Goal: Task Accomplishment & Management: Manage account settings

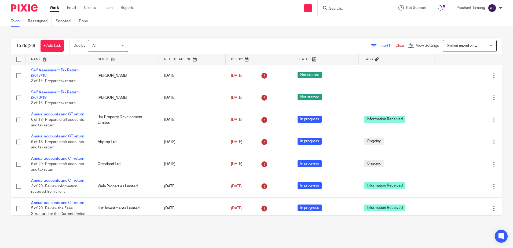
click at [350, 9] on input "Search" at bounding box center [353, 8] width 48 height 5
type input "fareed"
click button "submit" at bounding box center [0, 0] width 0 height 0
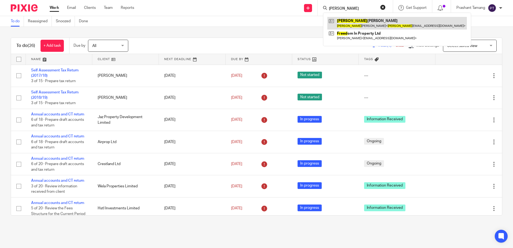
click at [373, 22] on link at bounding box center [397, 23] width 140 height 12
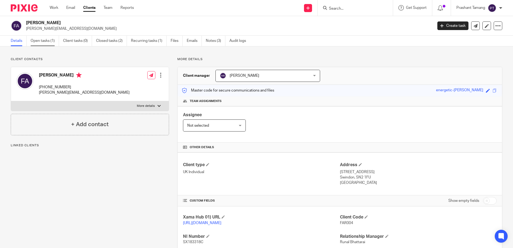
click at [49, 43] on link "Open tasks (1)" at bounding box center [45, 41] width 28 height 10
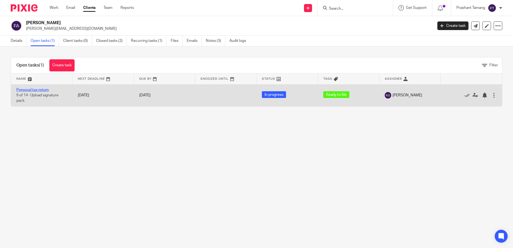
click at [42, 91] on link "Personal tax return" at bounding box center [32, 90] width 32 height 4
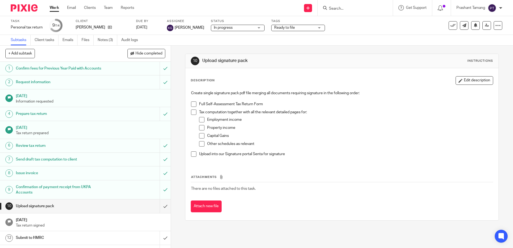
scroll to position [24, 0]
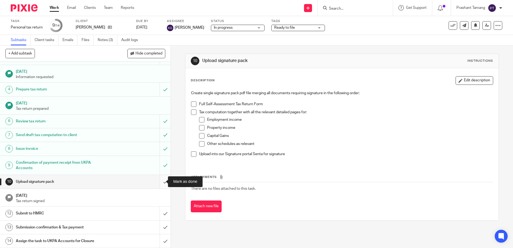
click at [161, 183] on input "submit" at bounding box center [85, 181] width 171 height 13
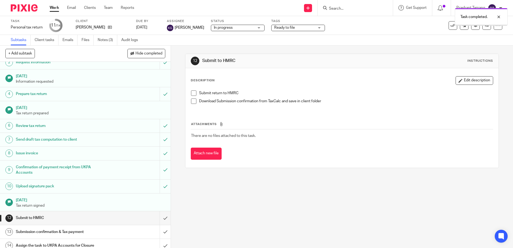
scroll to position [24, 0]
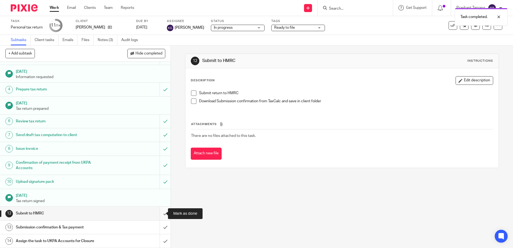
click at [161, 215] on input "submit" at bounding box center [85, 213] width 171 height 13
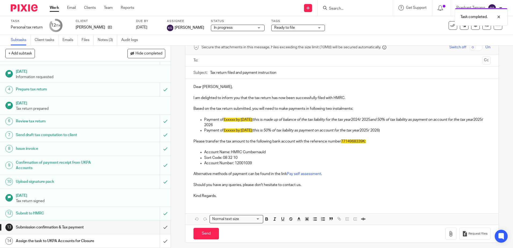
scroll to position [30, 0]
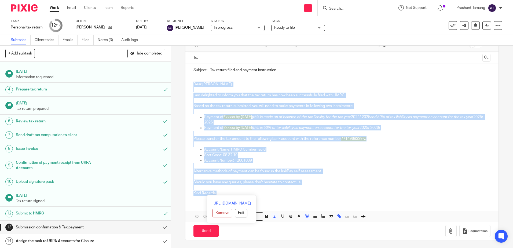
drag, startPoint x: 192, startPoint y: 84, endPoint x: 217, endPoint y: 193, distance: 111.9
click at [217, 194] on div "Dear Fareed Husam Jamil, I am delighted to inform you that the tax return has n…" at bounding box center [341, 138] width 313 height 124
copy div "Dear Fareed Husam Jamil, I am delighted to inform you that the tax return has n…"
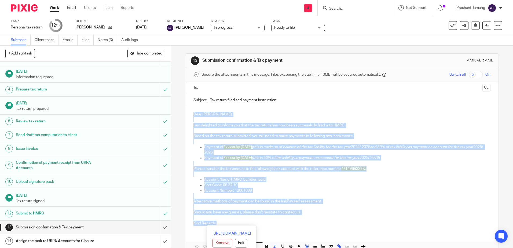
scroll to position [0, 0]
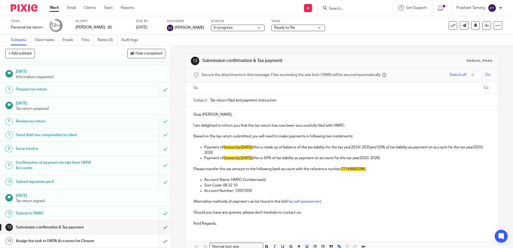
drag, startPoint x: 283, startPoint y: 101, endPoint x: 201, endPoint y: 104, distance: 82.2
click at [201, 104] on div "Subject: Tax return filed and payment instruction" at bounding box center [342, 100] width 297 height 12
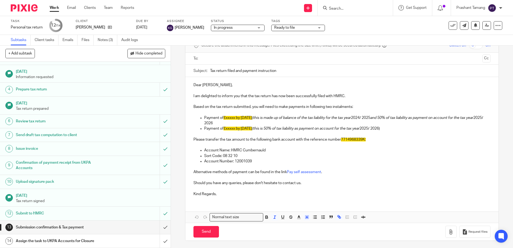
scroll to position [30, 0]
click at [47, 225] on h1 "Submission confirmation & Tax payment" at bounding box center [62, 227] width 92 height 8
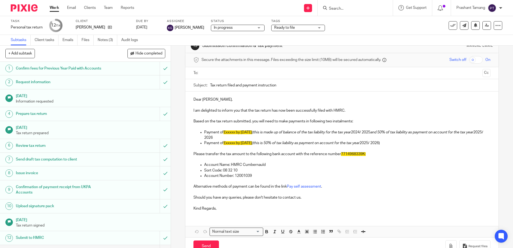
scroll to position [30, 0]
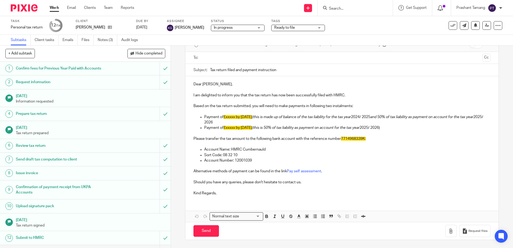
click at [443, 10] on div at bounding box center [442, 8] width 8 height 6
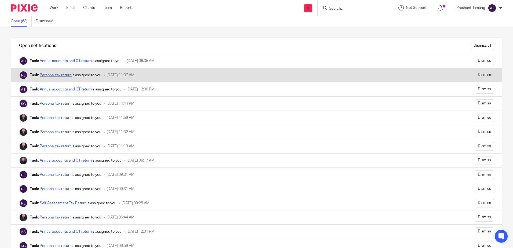
click at [65, 76] on link "Personal tax return" at bounding box center [56, 75] width 32 height 4
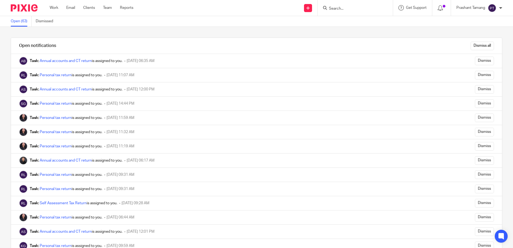
click at [18, 7] on img at bounding box center [24, 7] width 27 height 7
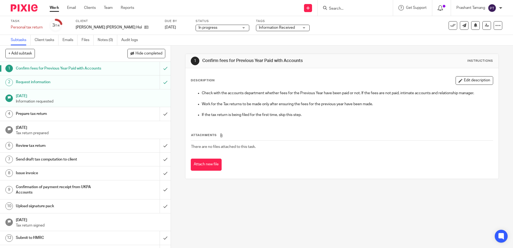
click at [442, 9] on icon at bounding box center [440, 7] width 5 height 5
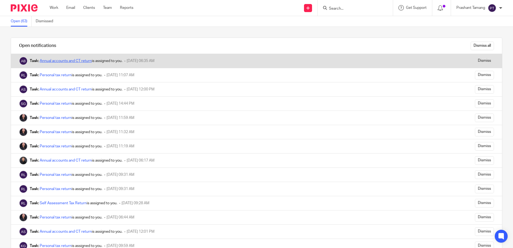
click at [56, 61] on link "Annual accounts and CT return" at bounding box center [66, 61] width 52 height 4
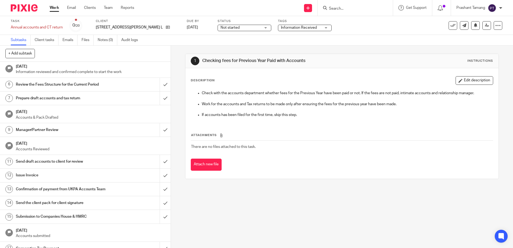
scroll to position [115, 0]
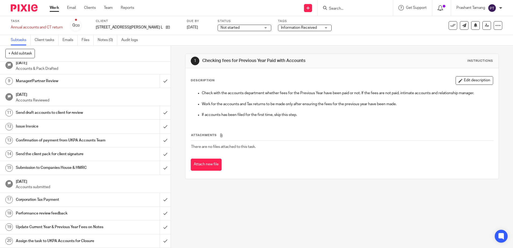
click at [442, 7] on icon at bounding box center [440, 7] width 5 height 5
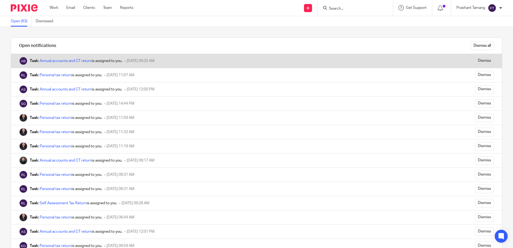
click at [23, 60] on img at bounding box center [23, 61] width 9 height 9
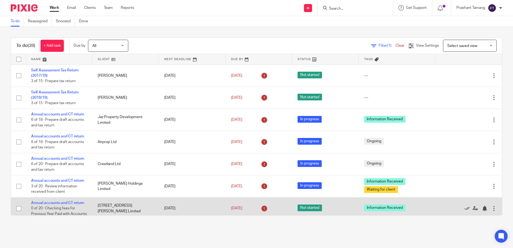
scroll to position [27, 0]
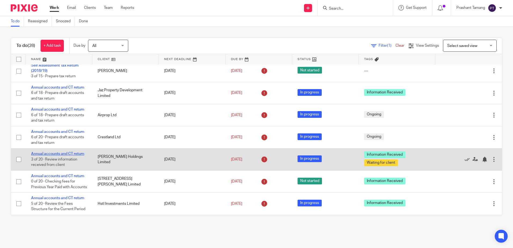
click at [67, 153] on link "Annual accounts and CT return" at bounding box center [57, 154] width 53 height 4
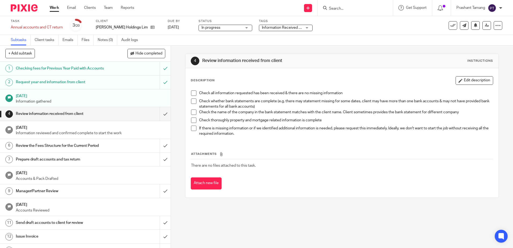
click at [274, 27] on span "Information Received + 1" at bounding box center [283, 28] width 42 height 4
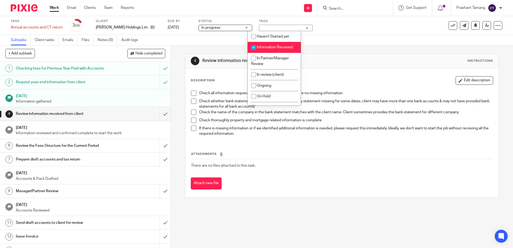
click at [272, 45] on span "Information Received" at bounding box center [275, 47] width 36 height 4
checkbox input "false"
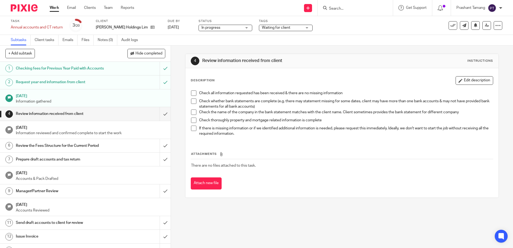
click at [207, 46] on div "4 Review information received from client Instructions Description Edit descrip…" at bounding box center [342, 126] width 314 height 160
click at [151, 27] on icon at bounding box center [153, 27] width 4 height 4
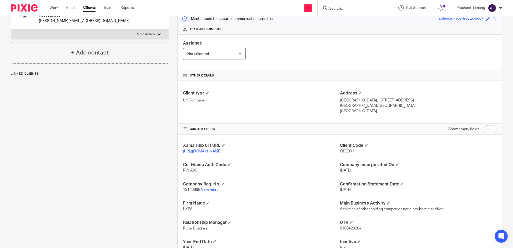
scroll to position [118, 0]
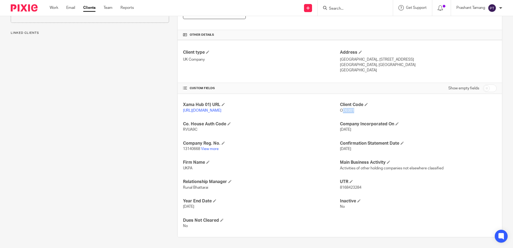
drag, startPoint x: 339, startPoint y: 106, endPoint x: 355, endPoint y: 106, distance: 15.6
click at [355, 108] on p "ODE001" at bounding box center [418, 110] width 157 height 5
drag, startPoint x: 355, startPoint y: 106, endPoint x: 341, endPoint y: 122, distance: 20.4
click at [344, 116] on div "Xama Hub 01) URL https://platform.xamatech.com/portal/crm/clients/37bda2c0-6bde…" at bounding box center [340, 165] width 325 height 143
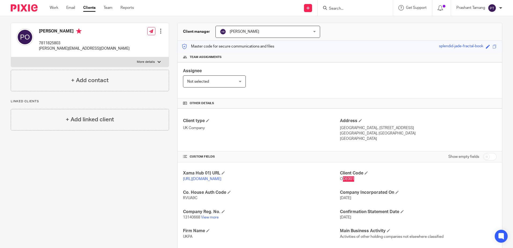
scroll to position [0, 0]
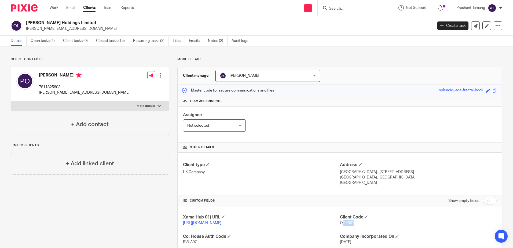
drag, startPoint x: 28, startPoint y: 9, endPoint x: 28, endPoint y: 12, distance: 2.8
click at [28, 9] on img at bounding box center [24, 7] width 27 height 7
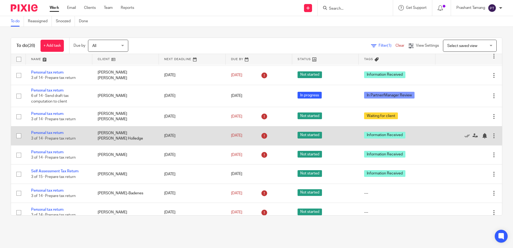
scroll to position [322, 0]
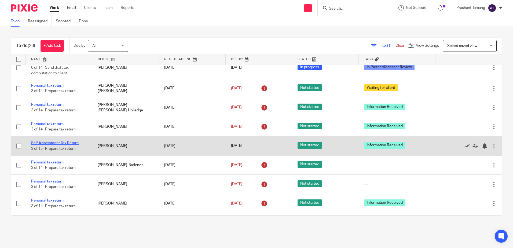
click at [50, 145] on link "Self Assessment Tax Return" at bounding box center [55, 143] width 48 height 4
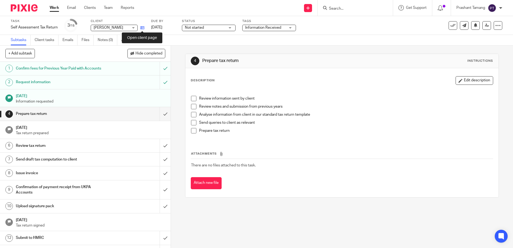
click at [141, 28] on icon at bounding box center [142, 28] width 4 height 4
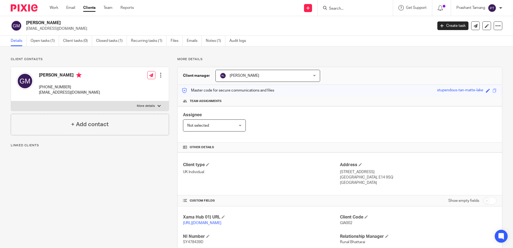
click at [221, 16] on div "[PERSON_NAME] [EMAIL_ADDRESS][DOMAIN_NAME] Create task Update from Companies Ho…" at bounding box center [256, 26] width 513 height 20
click at [27, 7] on img at bounding box center [24, 7] width 27 height 7
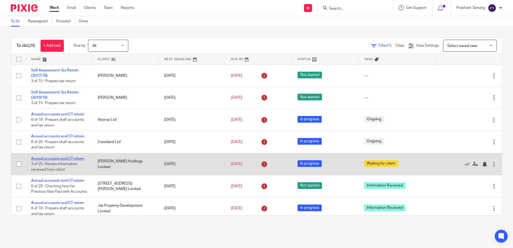
click at [61, 158] on link "Annual accounts and CT return" at bounding box center [57, 159] width 53 height 4
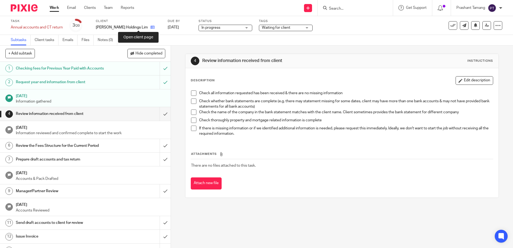
click at [151, 28] on icon at bounding box center [153, 27] width 4 height 4
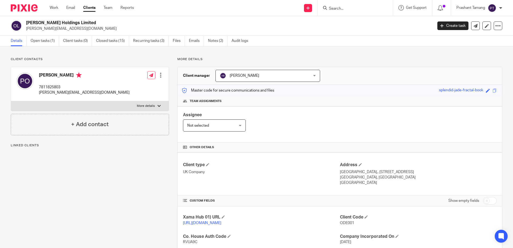
scroll to position [118, 0]
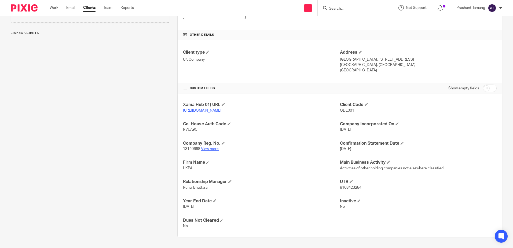
click at [210, 150] on link "View more" at bounding box center [210, 149] width 18 height 4
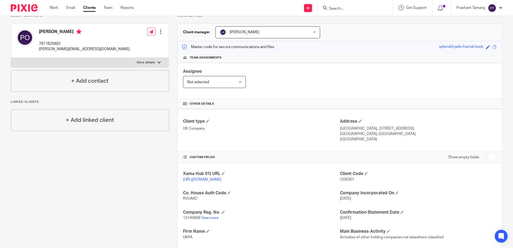
scroll to position [0, 0]
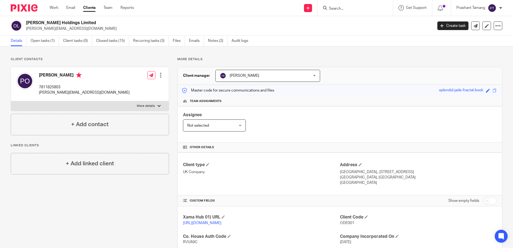
click at [43, 35] on div "[PERSON_NAME] Holdings Limited [PERSON_NAME][EMAIL_ADDRESS][DOMAIN_NAME] Create…" at bounding box center [256, 26] width 513 height 20
click at [42, 41] on link "Open tasks (1)" at bounding box center [45, 41] width 28 height 10
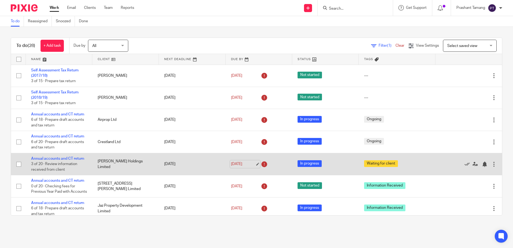
click at [252, 164] on link "[DATE]" at bounding box center [243, 164] width 24 height 6
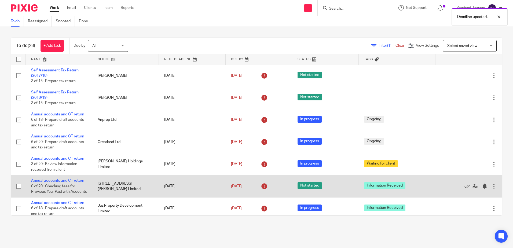
click at [49, 181] on link "Annual accounts and CT return" at bounding box center [57, 181] width 53 height 4
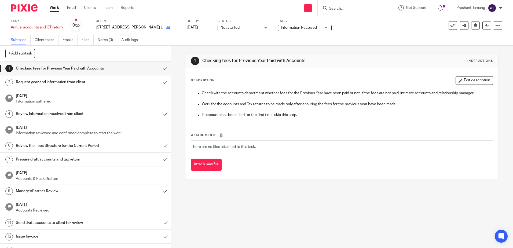
click at [163, 30] on link at bounding box center [166, 27] width 7 height 5
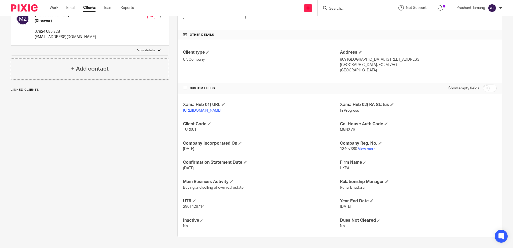
scroll to position [118, 0]
click at [199, 176] on div "Xama Hub 01) URL [URL][DOMAIN_NAME] Xama Hub 02) RA Status In Progress Client C…" at bounding box center [340, 165] width 325 height 143
click at [198, 109] on link "[URL][DOMAIN_NAME]" at bounding box center [202, 111] width 38 height 4
click at [22, 5] on img at bounding box center [24, 7] width 27 height 7
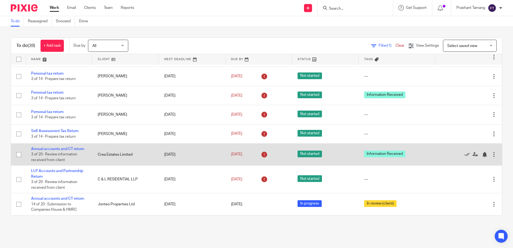
scroll to position [435, 0]
